Goal: Task Accomplishment & Management: Complete application form

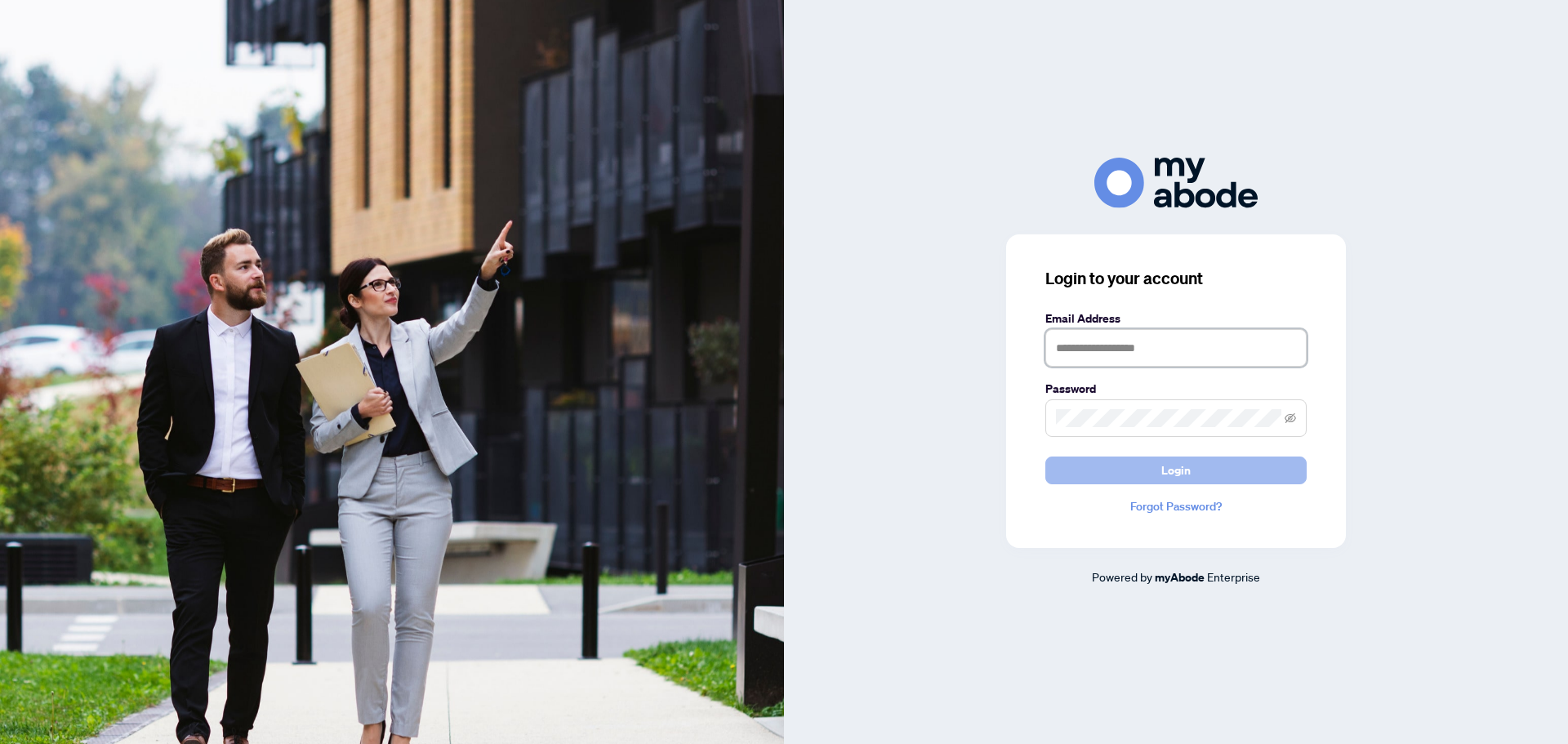
type input "**********"
click at [1137, 473] on button "Login" at bounding box center [1176, 470] width 261 height 27
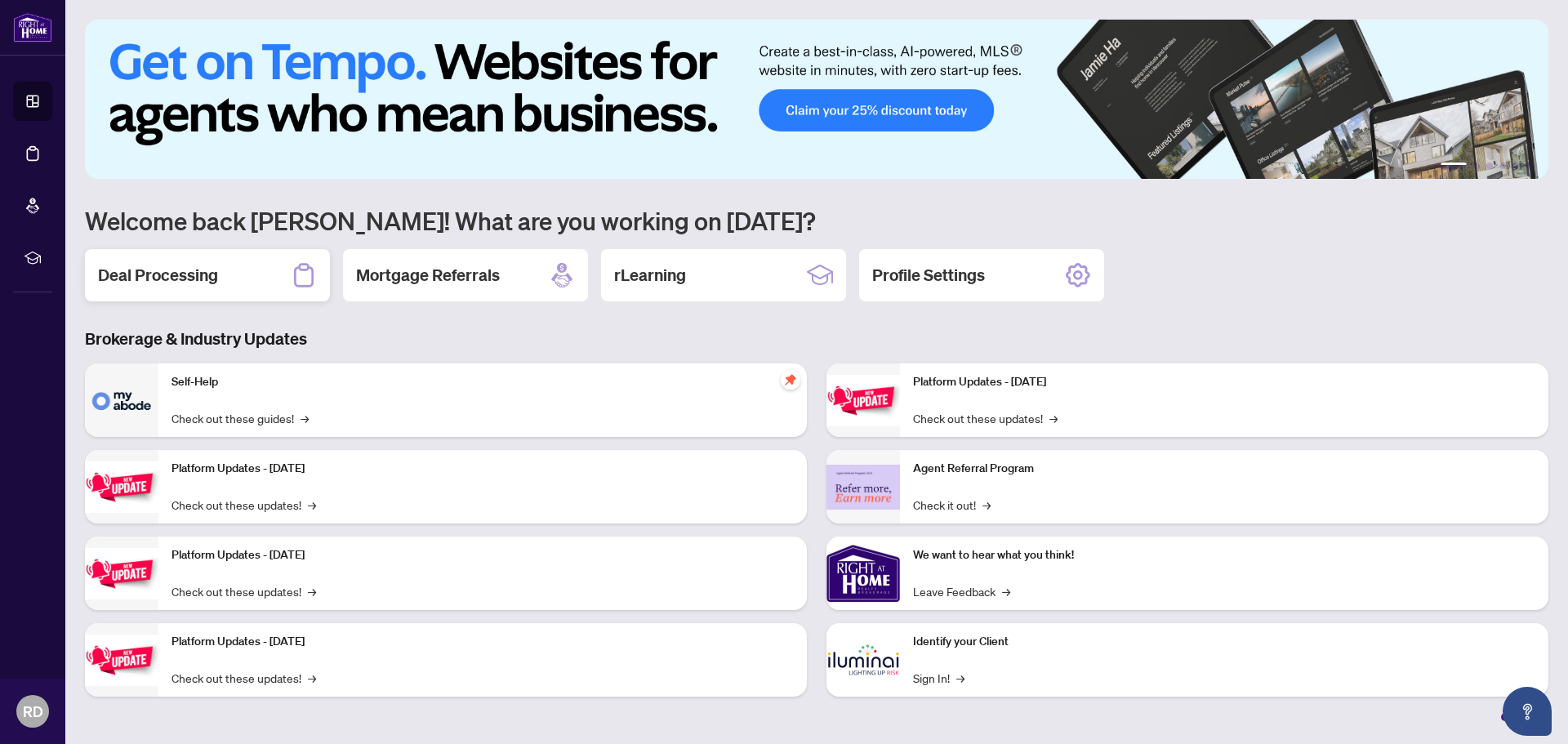
click at [245, 265] on div "Deal Processing" at bounding box center [207, 275] width 245 height 52
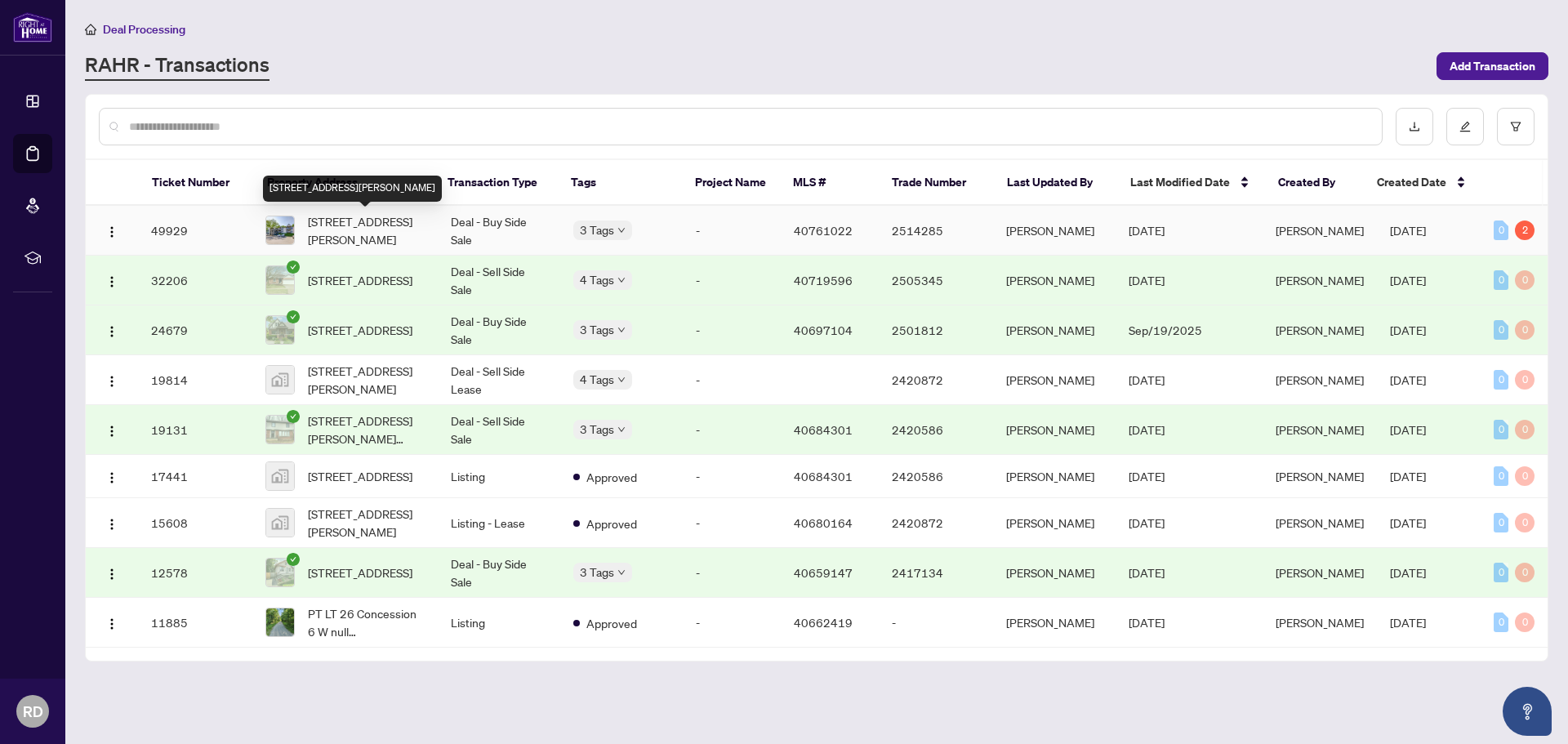
click at [375, 231] on span "124-2030 Cleaver Avenue, Burlington, ON L7M 4C3, Canada" at bounding box center [366, 230] width 117 height 36
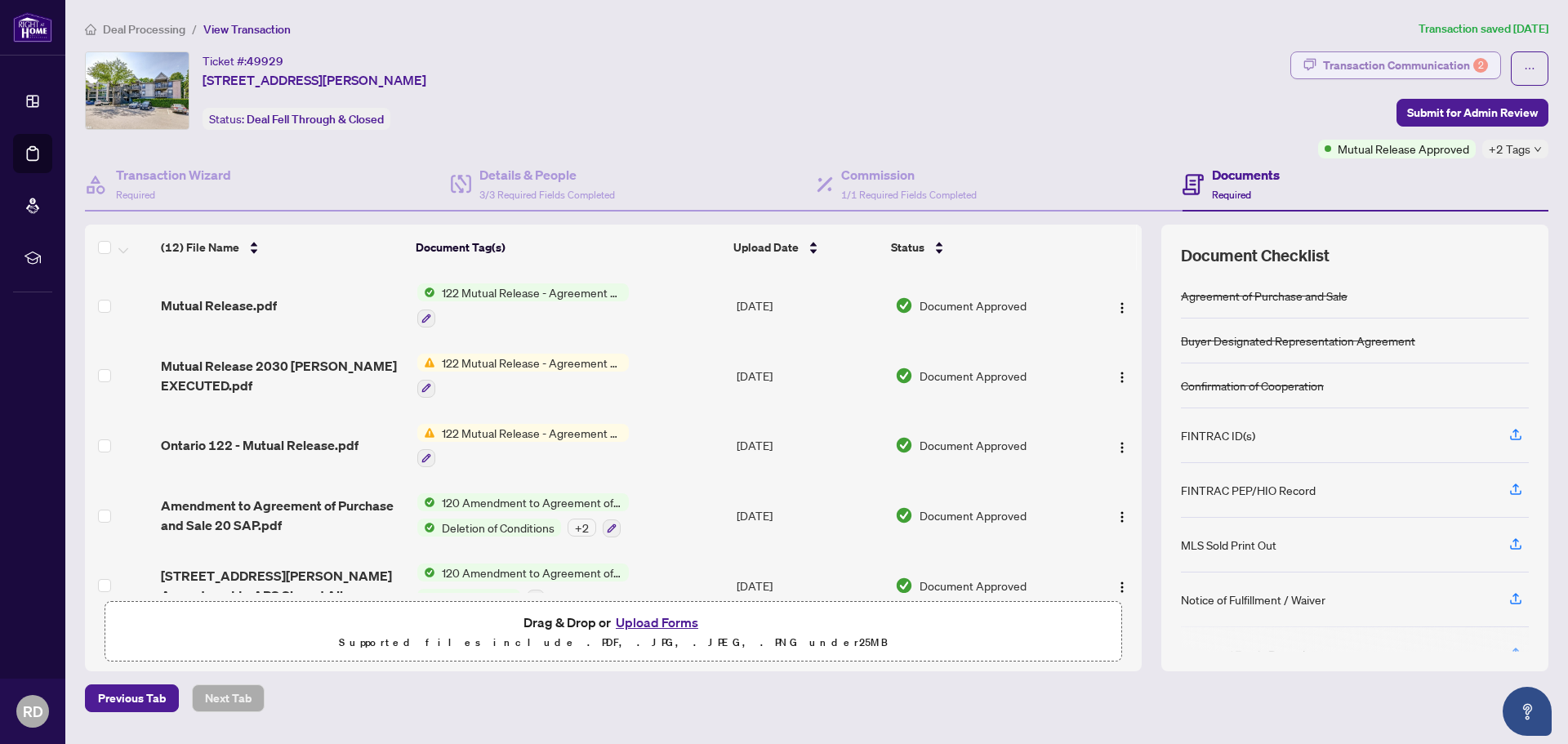
click at [1397, 58] on div "Transaction Communication 2" at bounding box center [1406, 65] width 165 height 26
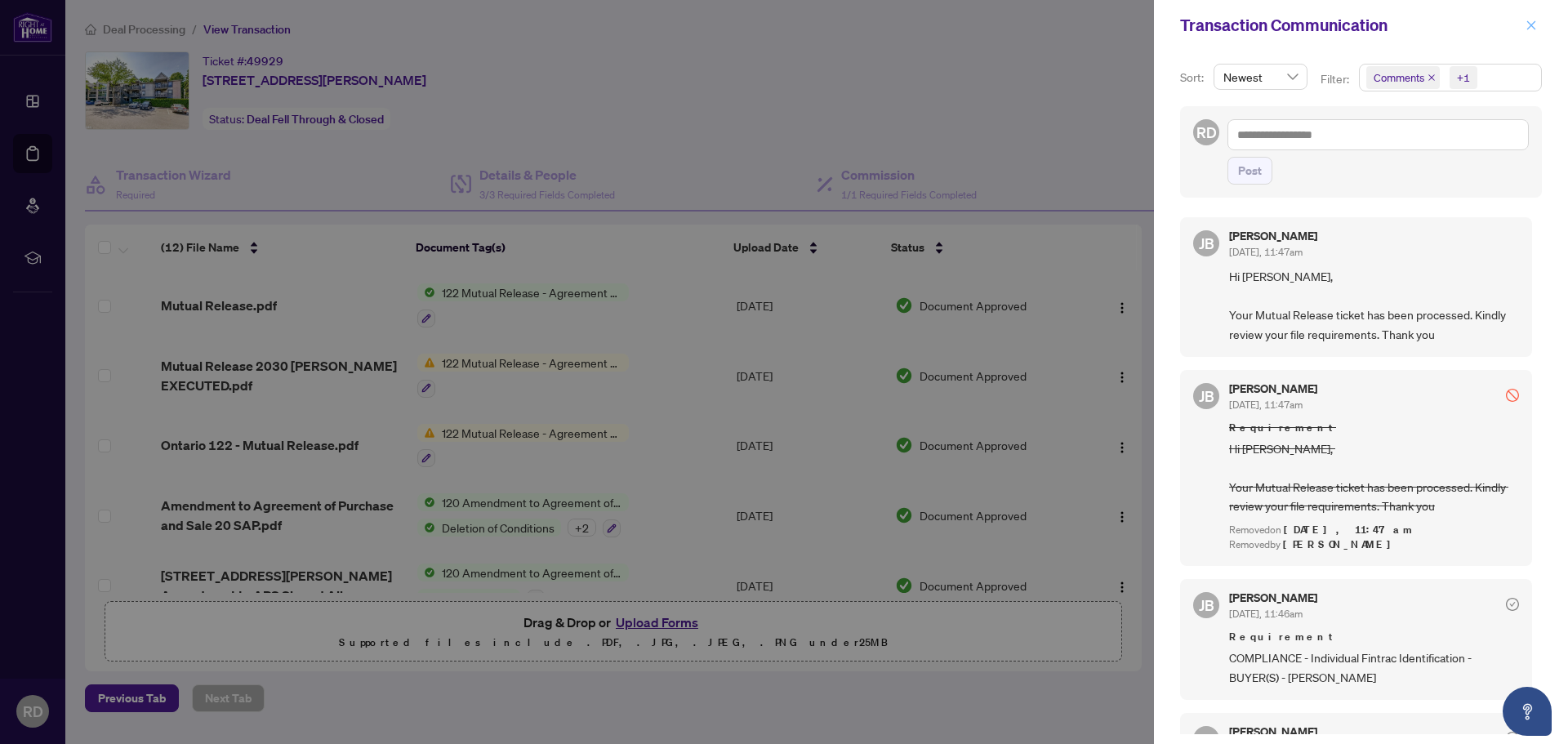
click at [1525, 22] on icon "close" at bounding box center [1530, 25] width 11 height 11
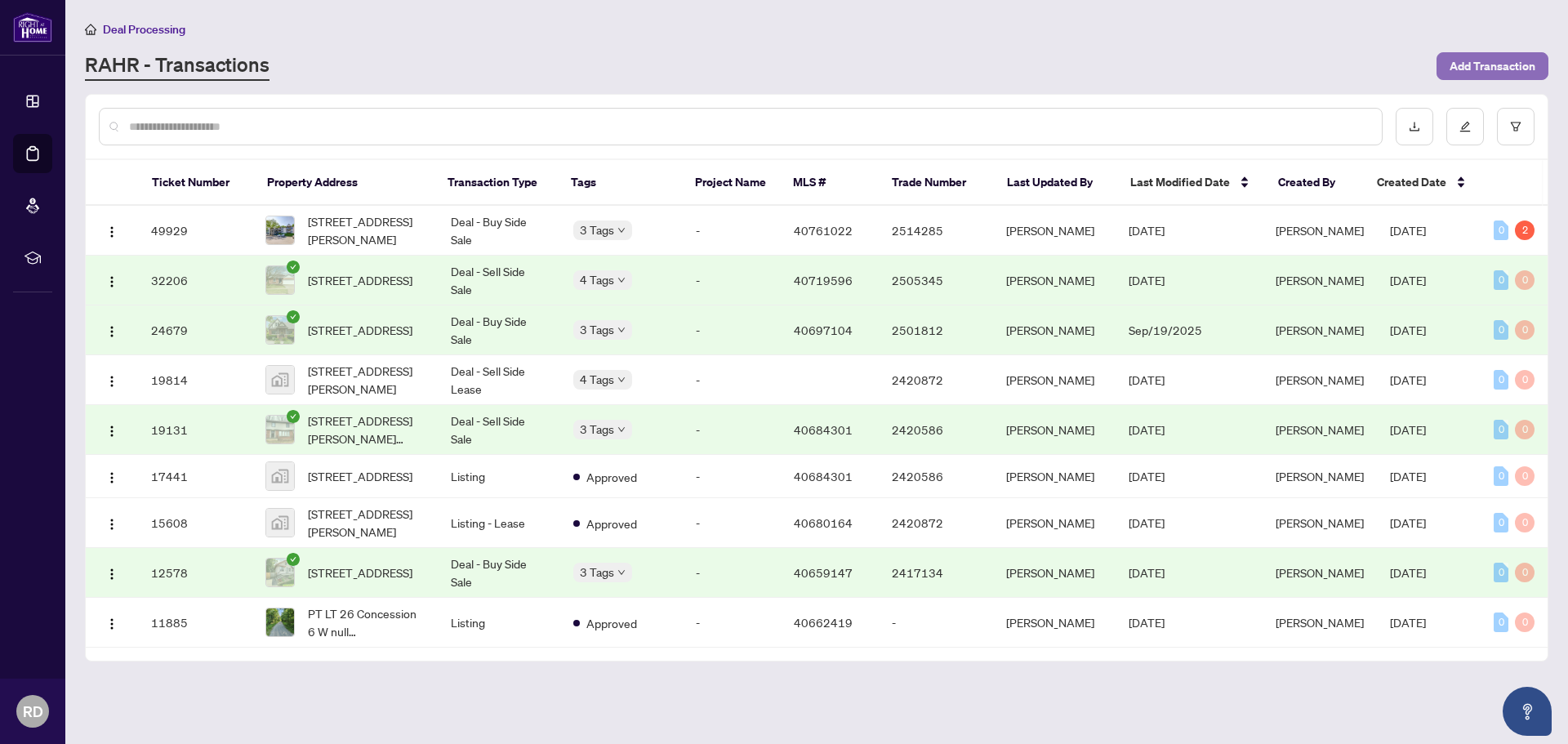
click at [1480, 64] on span "Add Transaction" at bounding box center [1492, 66] width 86 height 26
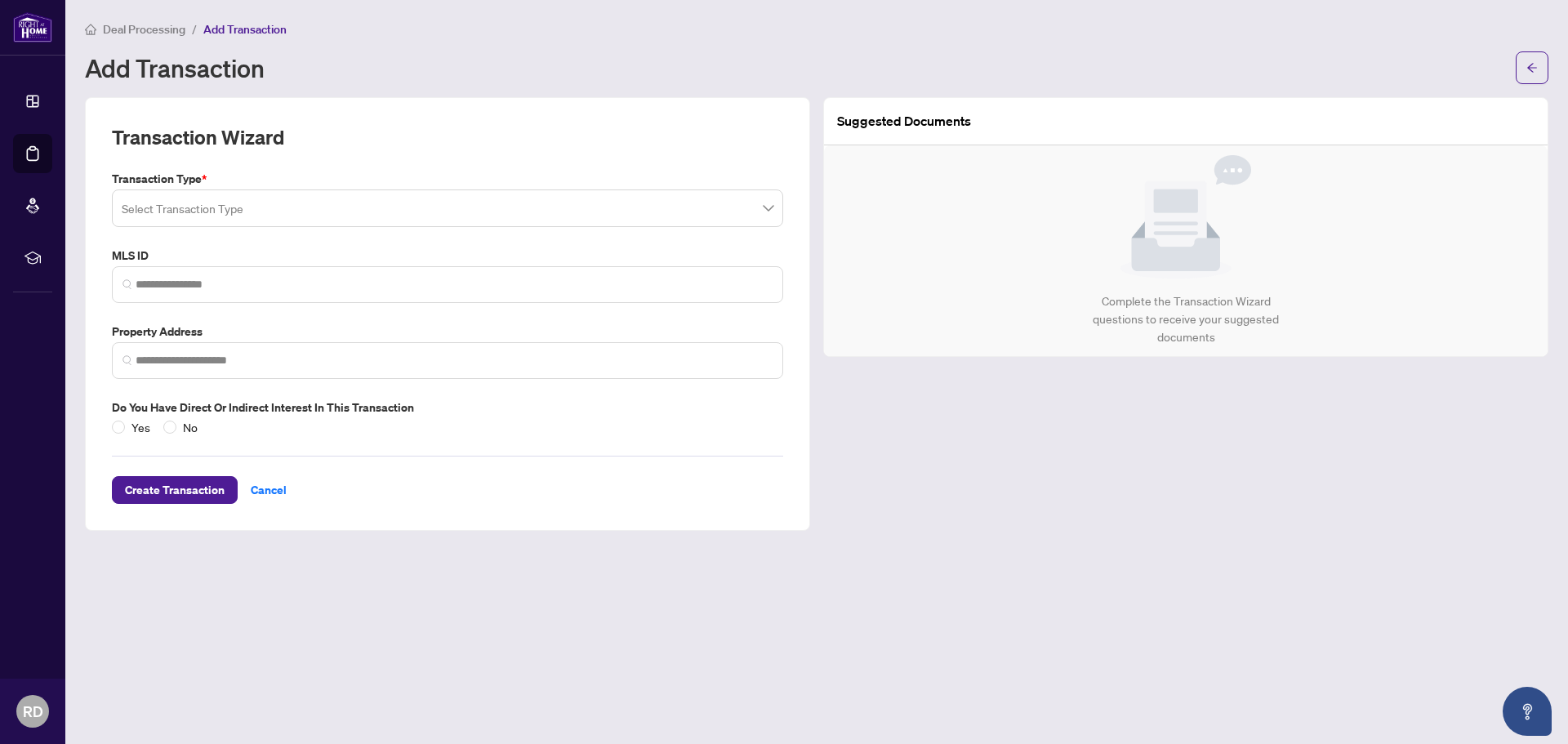
click at [195, 201] on input "search" at bounding box center [440, 210] width 637 height 36
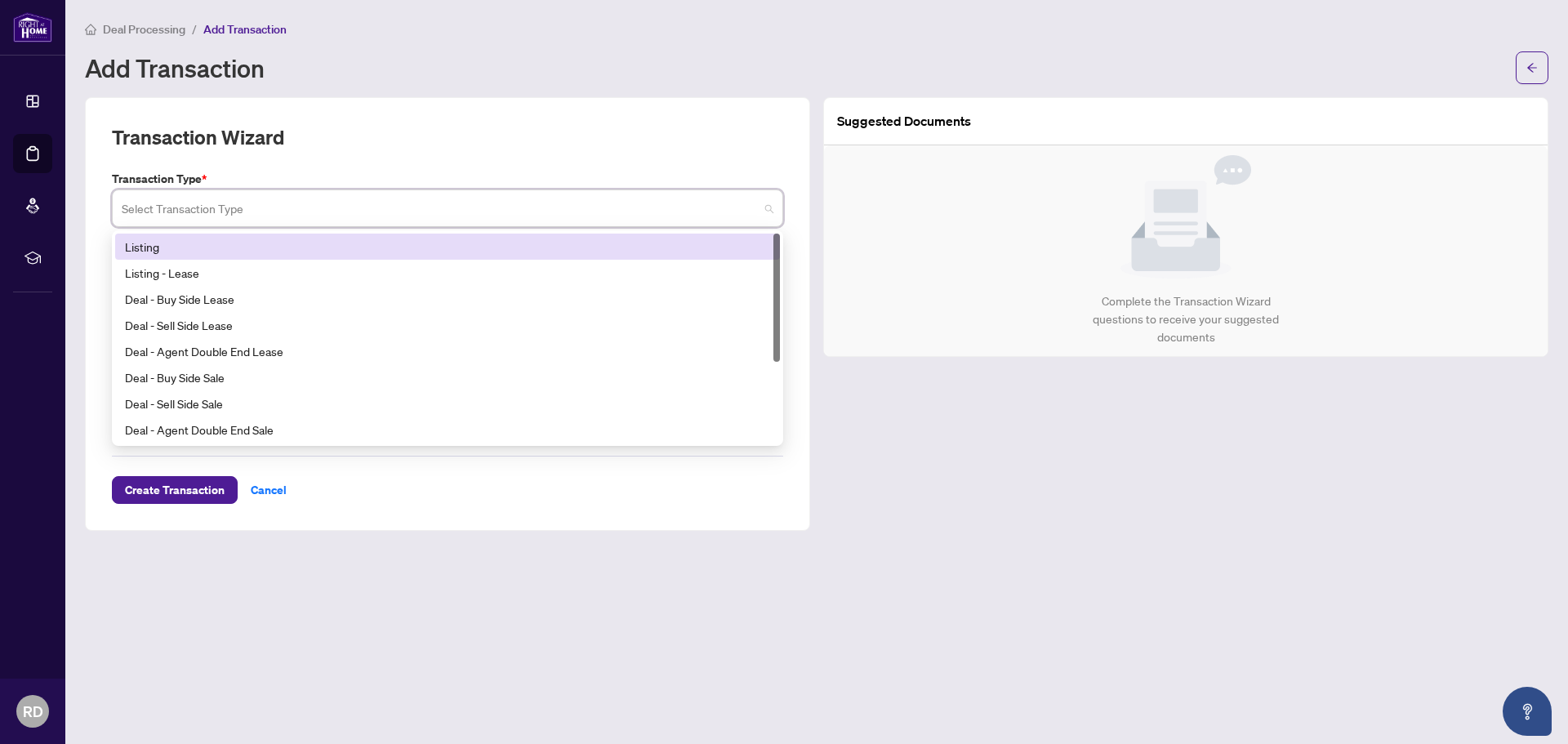
click at [326, 113] on div "Transaction Wizard Transaction Type * Select Transaction Type 13 14 Listing Lis…" at bounding box center [448, 314] width 725 height 434
